Goal: Information Seeking & Learning: Learn about a topic

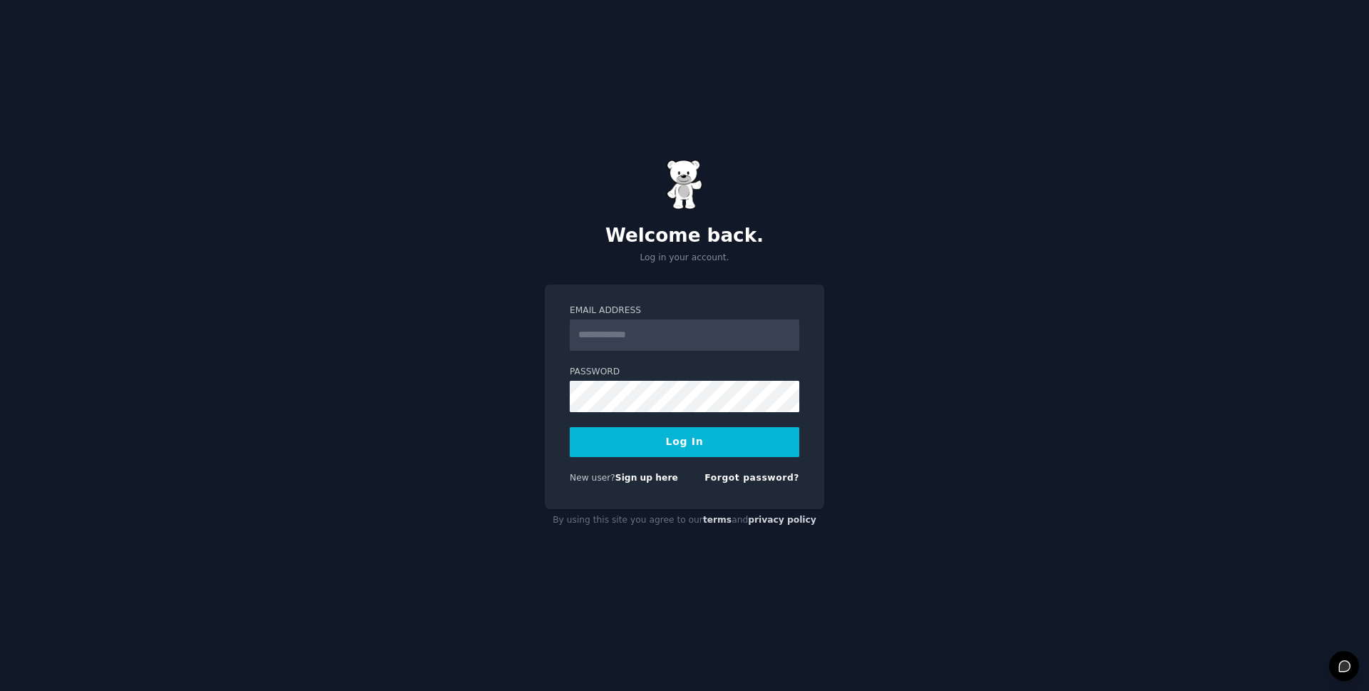
click at [657, 346] on input "Email Address" at bounding box center [685, 334] width 230 height 31
type input "**********"
click at [675, 438] on button "Log In" at bounding box center [685, 442] width 230 height 30
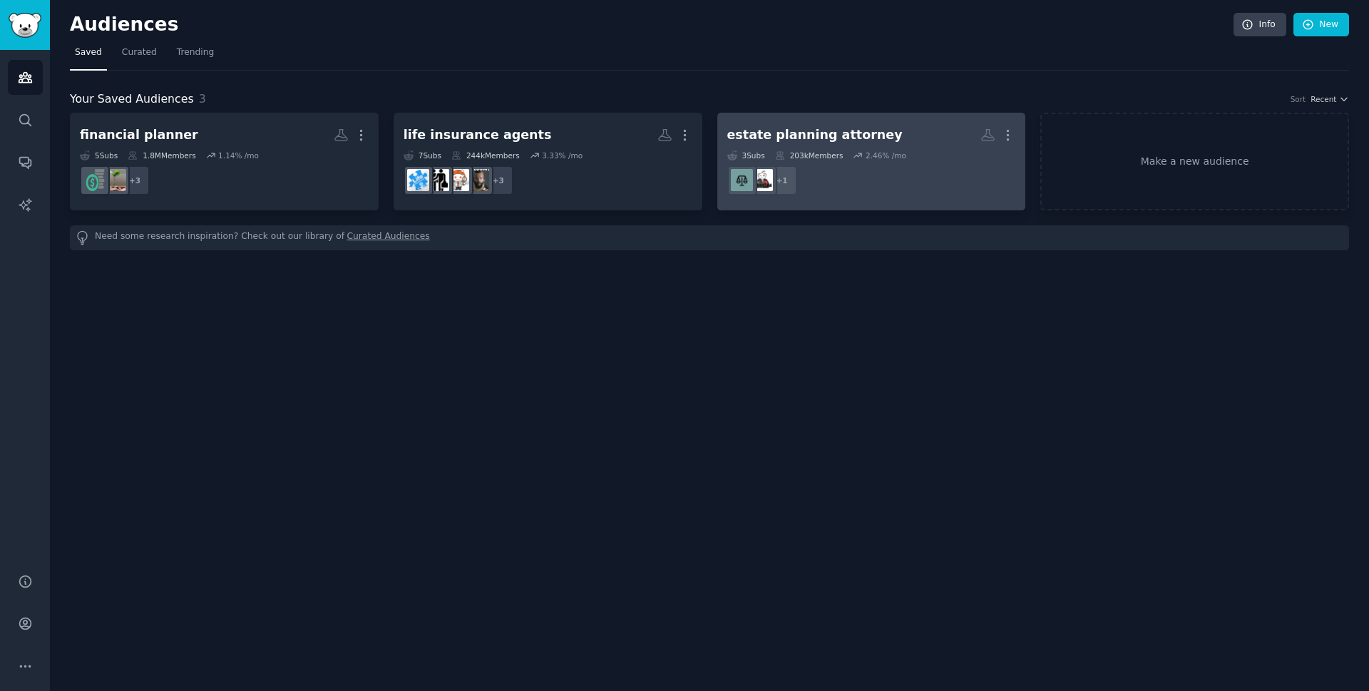
click at [854, 178] on dd "r/EstatePlanning + 1" at bounding box center [871, 180] width 289 height 40
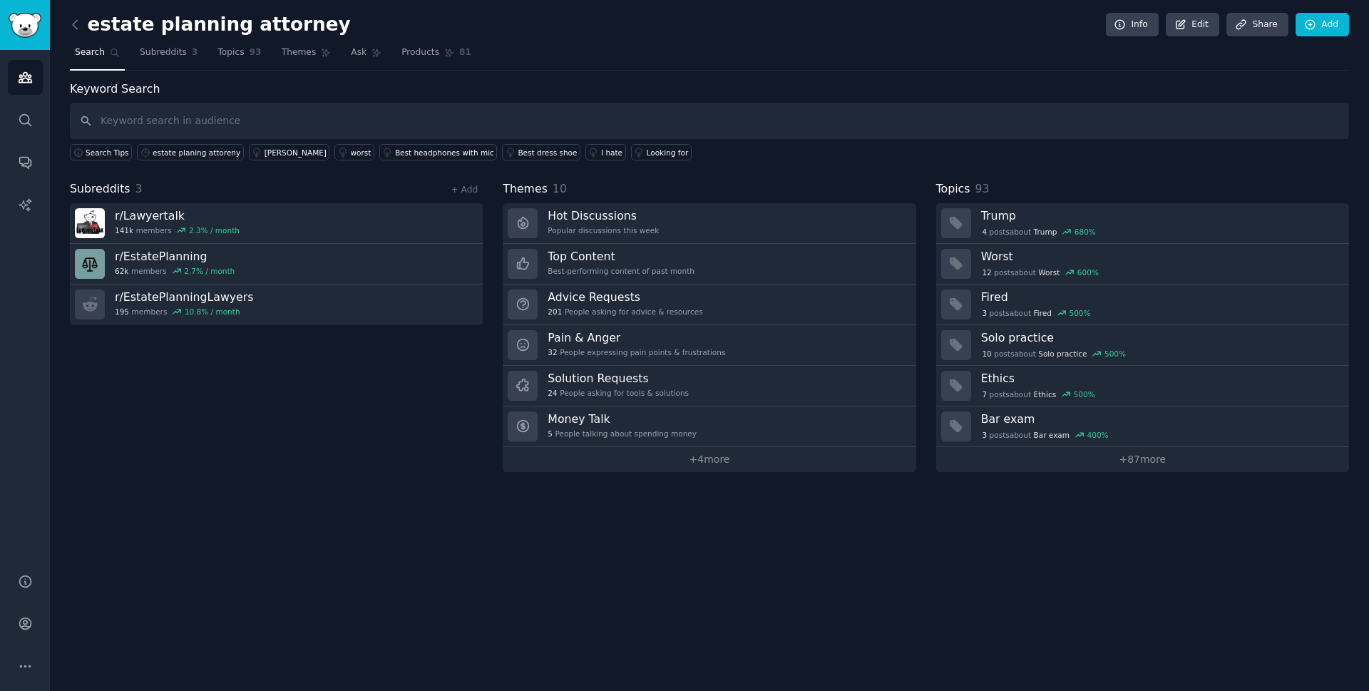
click at [516, 116] on input "text" at bounding box center [709, 121] width 1279 height 36
type input "close rate"
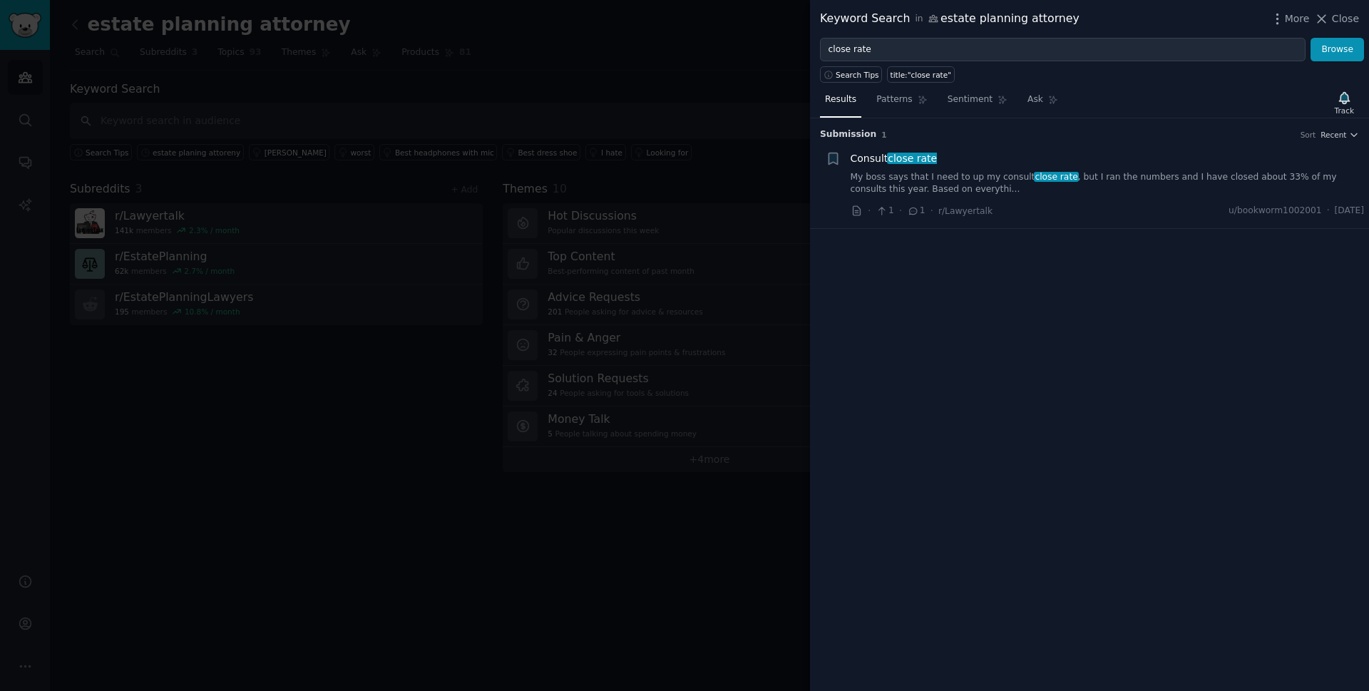
click at [1348, 141] on li "+ Consult close rate My boss says that I need to up my consult close rate , but…" at bounding box center [1089, 185] width 559 height 88
click at [1345, 132] on span "Recent" at bounding box center [1334, 135] width 26 height 10
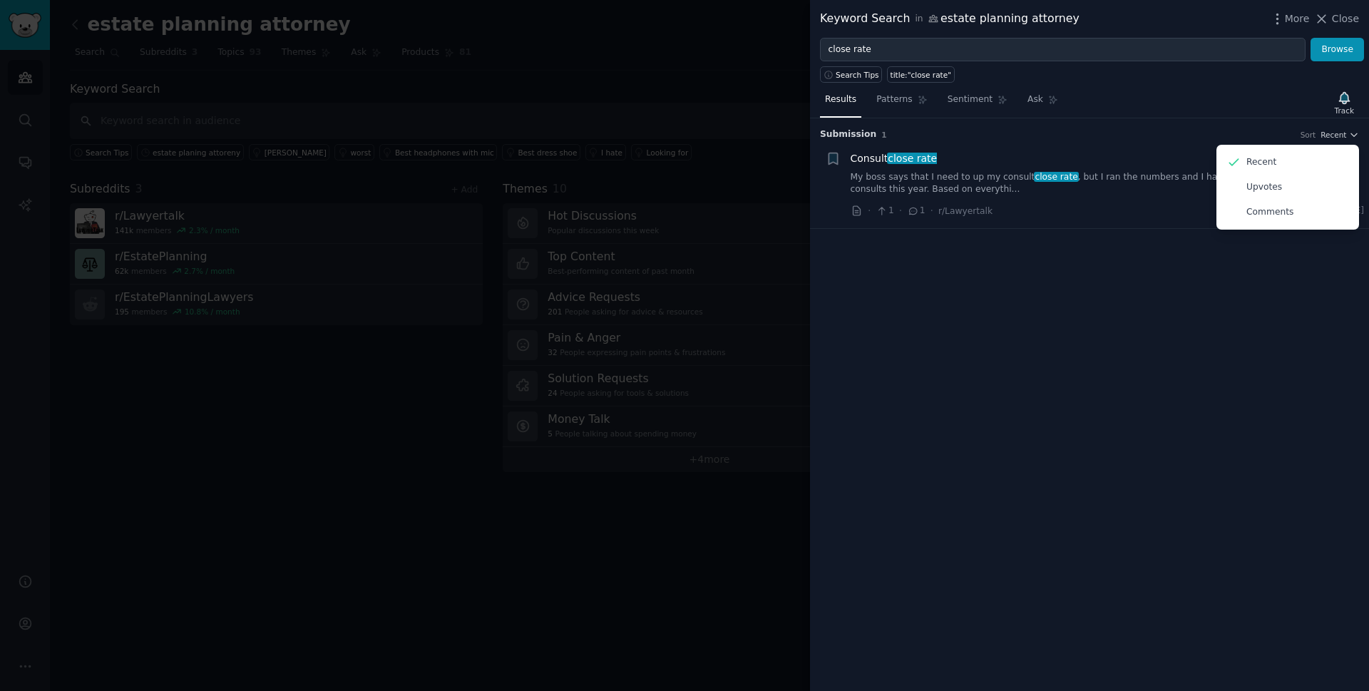
click at [1050, 347] on div "Submission 1 Sort Recent Recent Upvotes Comments + Consult close rate My boss s…" at bounding box center [1089, 404] width 559 height 573
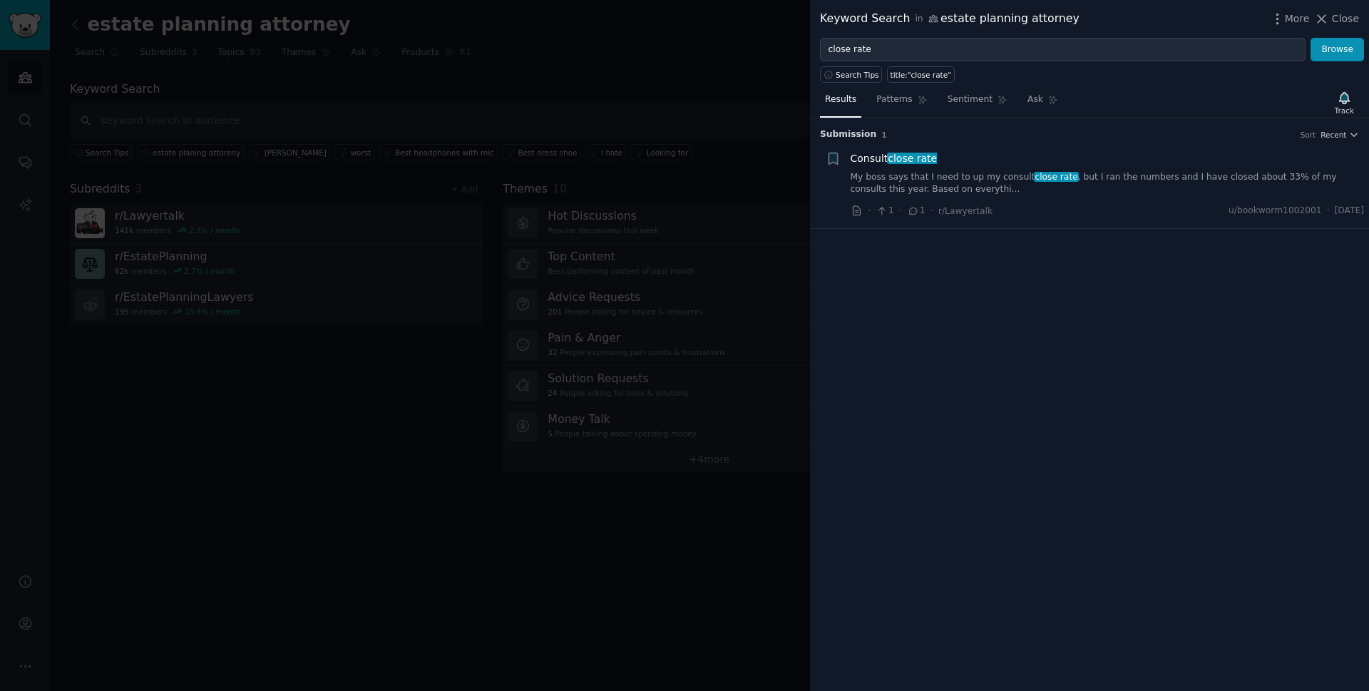
click at [1336, 149] on li "+ Consult close rate My boss says that I need to up my consult close rate , but…" at bounding box center [1089, 185] width 559 height 88
click at [1336, 132] on span "Recent" at bounding box center [1334, 135] width 26 height 10
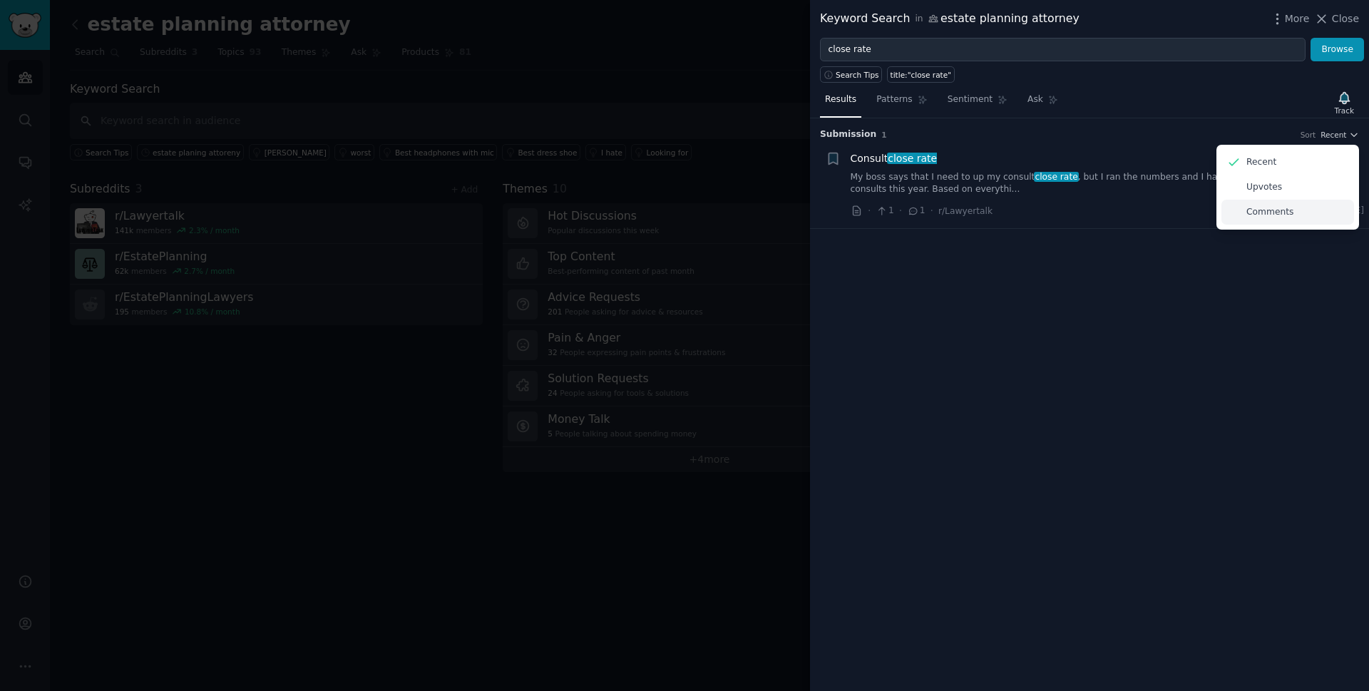
click at [1297, 220] on div "Comments" at bounding box center [1287, 212] width 133 height 25
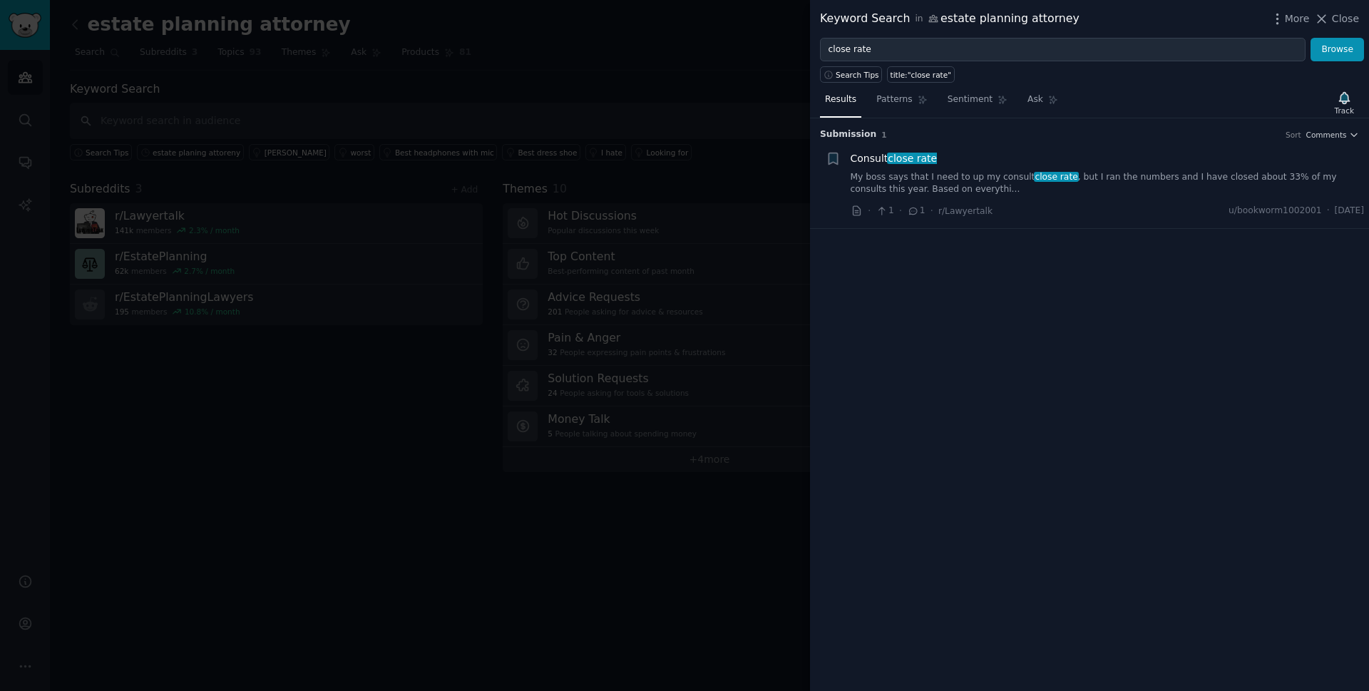
click at [1368, 54] on div "close rate Browse" at bounding box center [1089, 50] width 559 height 24
click at [1346, 46] on button "Browse" at bounding box center [1337, 50] width 53 height 24
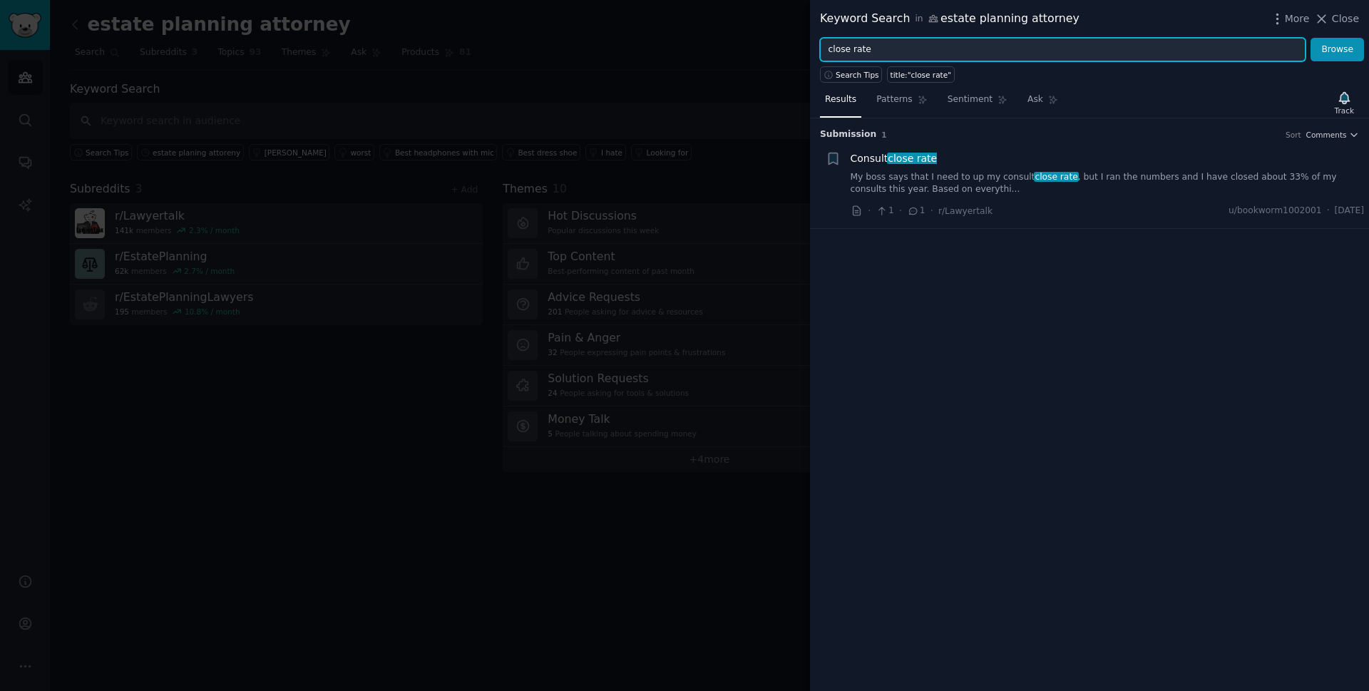
drag, startPoint x: 884, startPoint y: 51, endPoint x: 844, endPoint y: 63, distance: 41.5
click at [844, 63] on div "Keyword Search in estate planning attorney More Close close rate Browse Search …" at bounding box center [1089, 345] width 559 height 691
type input "closing"
click at [1311, 38] on button "Browse" at bounding box center [1337, 50] width 53 height 24
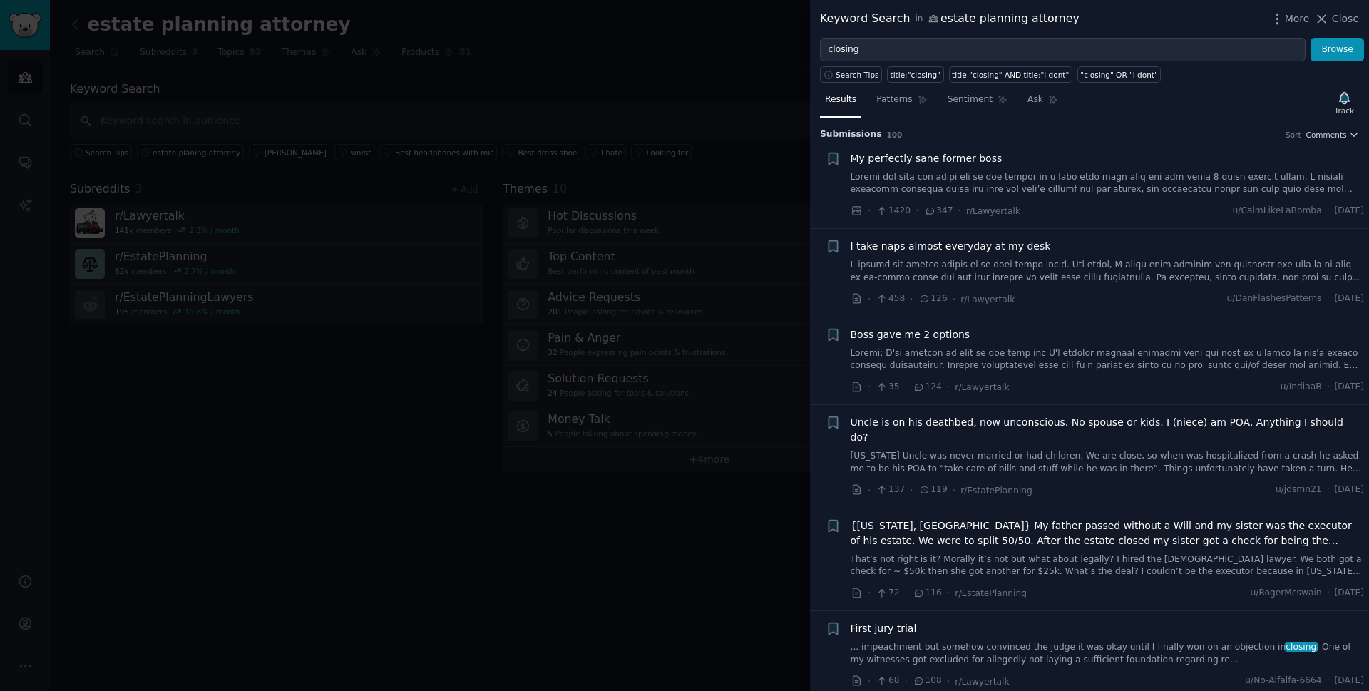
click at [381, 186] on div at bounding box center [684, 345] width 1369 height 691
click at [179, 265] on div at bounding box center [684, 345] width 1369 height 691
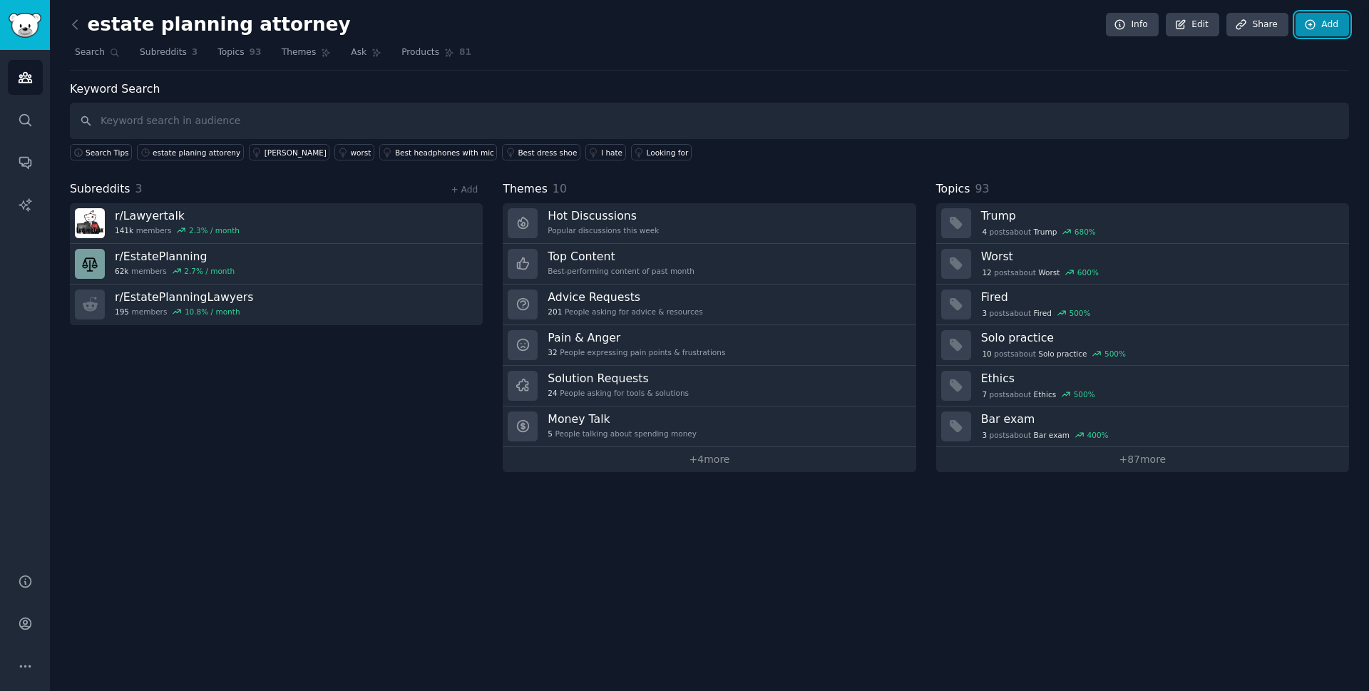
click at [1333, 22] on link "Add" at bounding box center [1322, 25] width 53 height 24
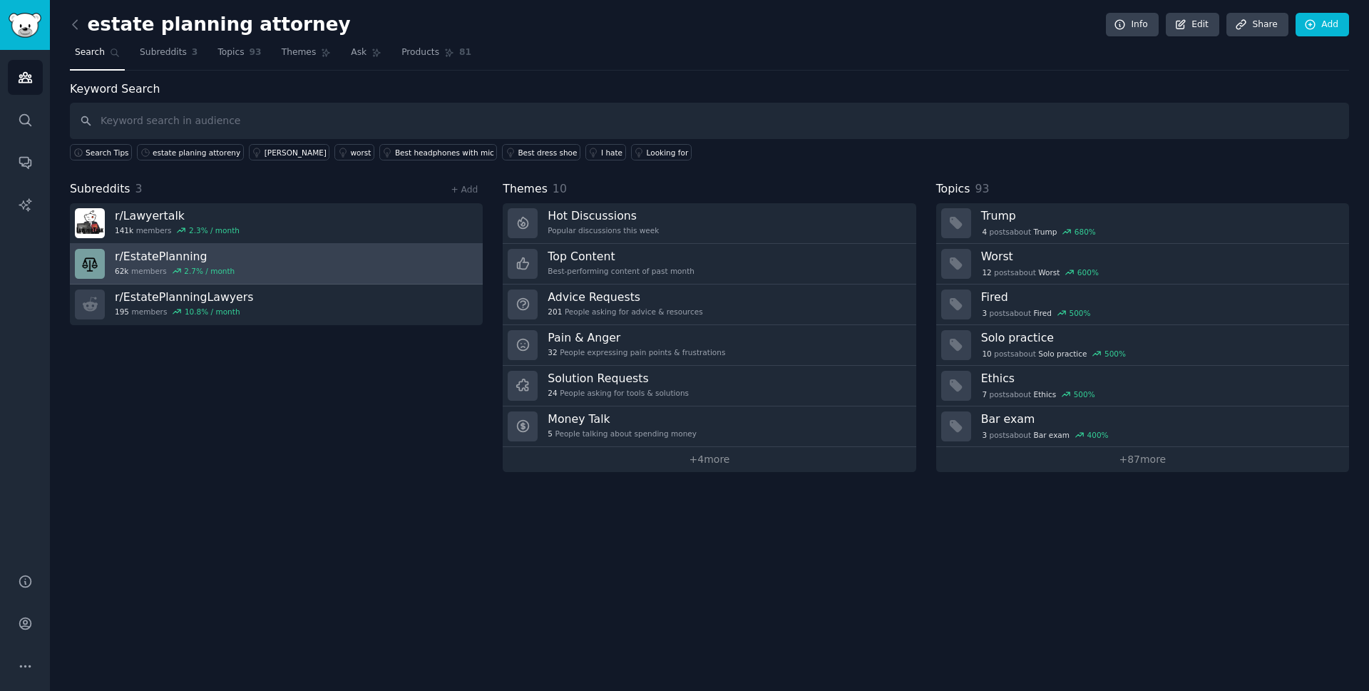
click at [172, 254] on h3 "r/ EstatePlanning" at bounding box center [175, 256] width 120 height 15
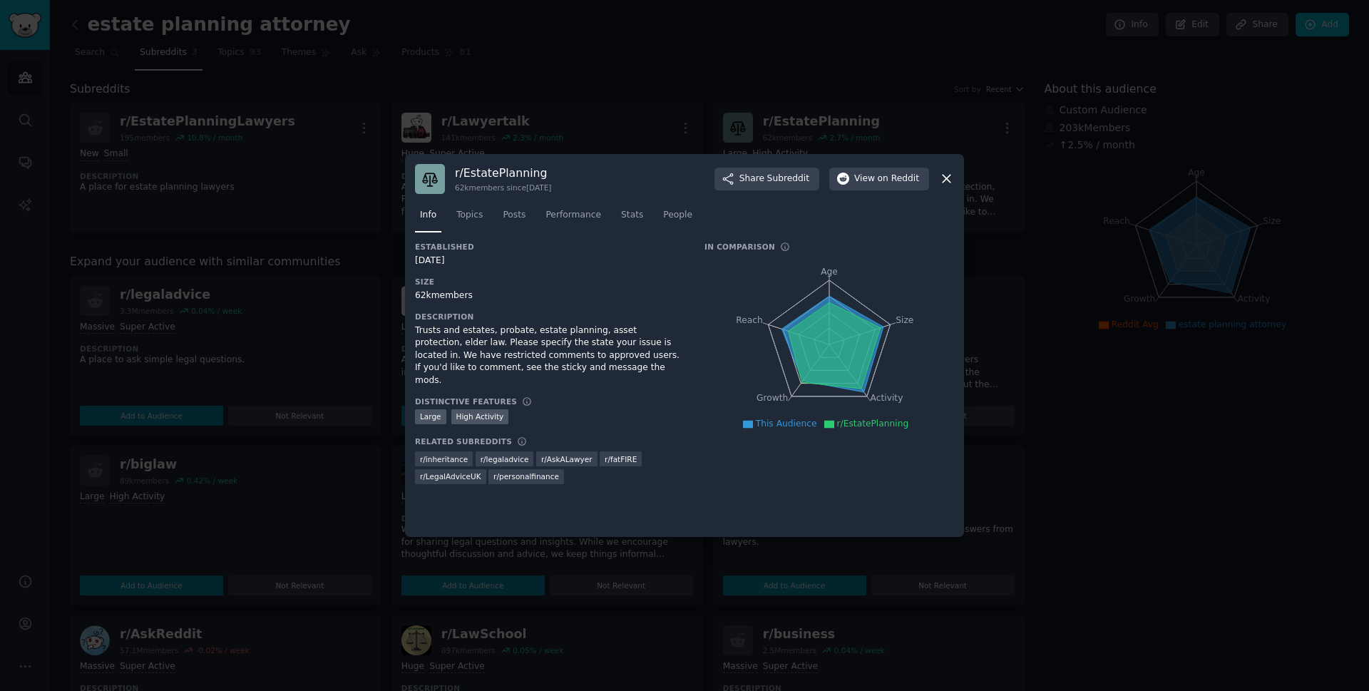
click at [938, 178] on div "r/ EstatePlanning 62k members since [DATE] Share Subreddit View on Reddit" at bounding box center [684, 179] width 539 height 30
click at [831, 344] on icon at bounding box center [835, 345] width 92 height 86
click at [474, 223] on link "Topics" at bounding box center [469, 218] width 36 height 29
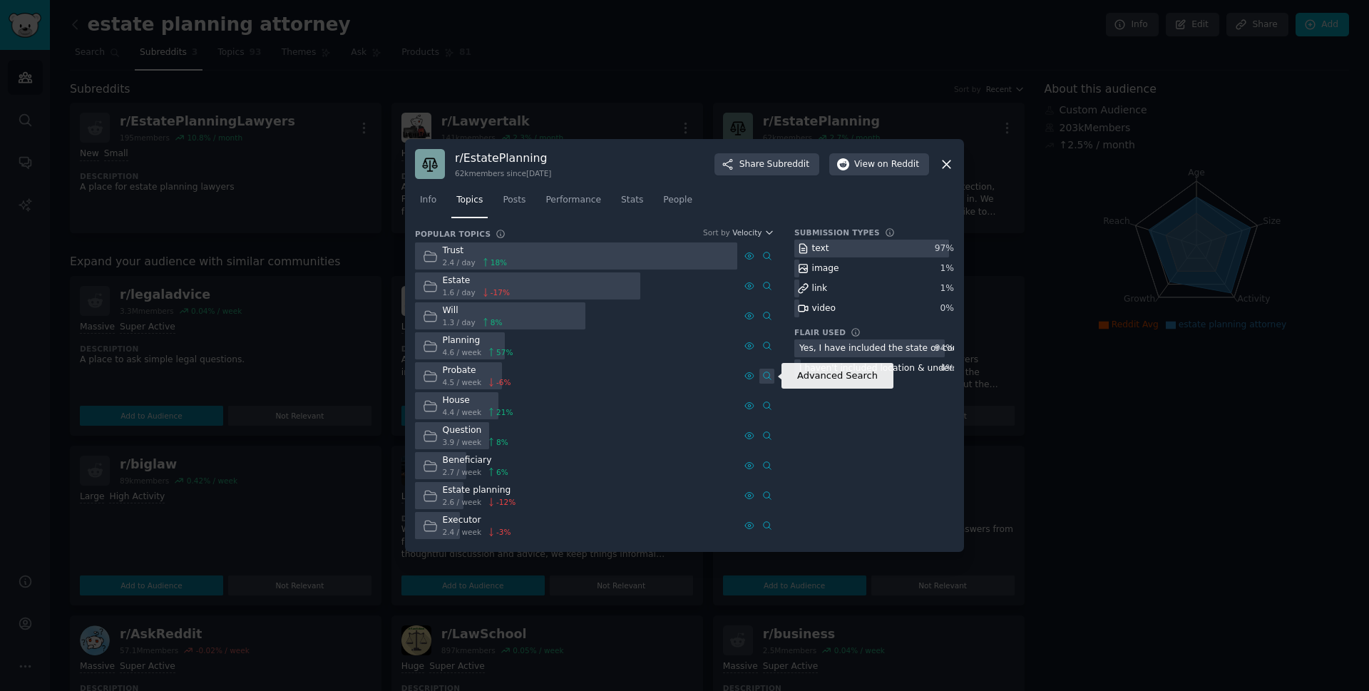
click at [769, 377] on icon at bounding box center [766, 376] width 7 height 8
